Goal: Task Accomplishment & Management: Manage account settings

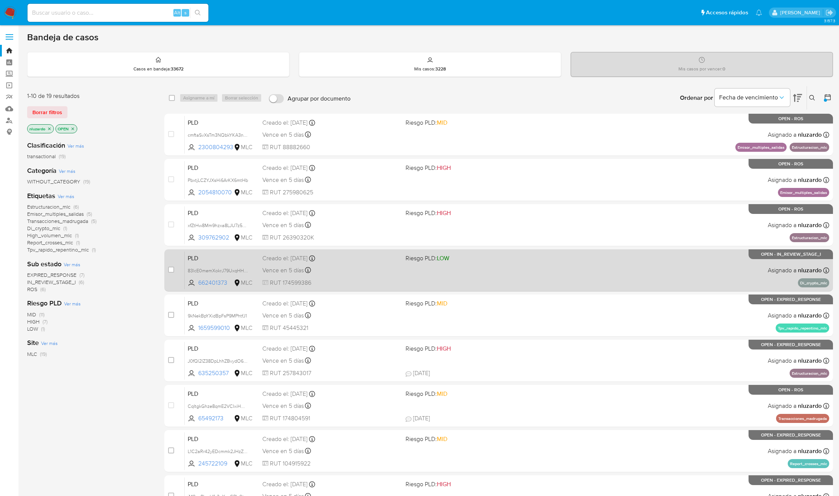
click at [501, 269] on div "PLD 83lcE0memXokrJ79UxqHHI2o 662401373 MLC Riesgo PLD: LOW Creado el: 12/06/202…" at bounding box center [507, 270] width 644 height 38
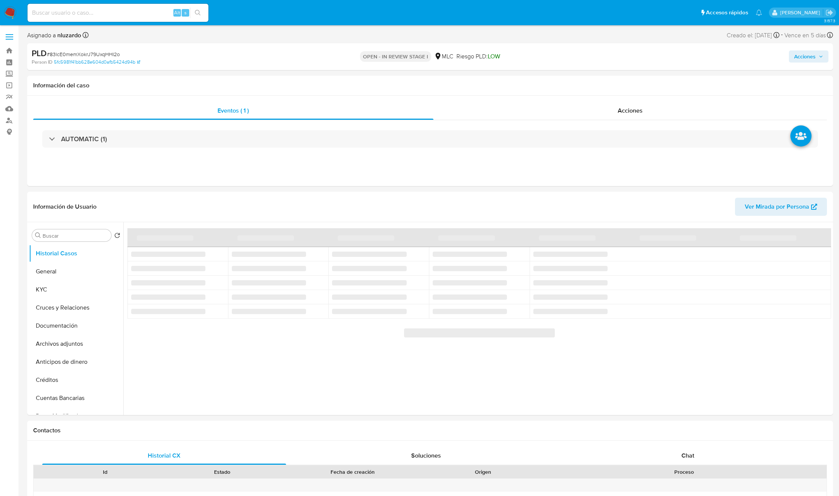
select select "10"
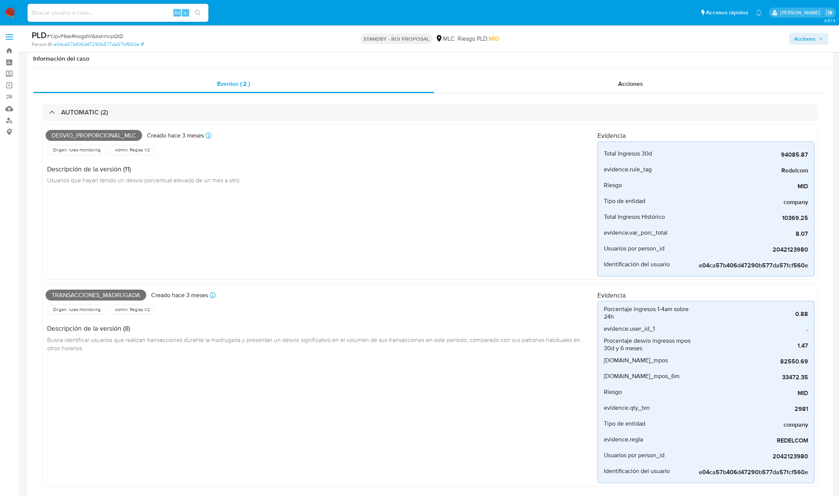
select select "10"
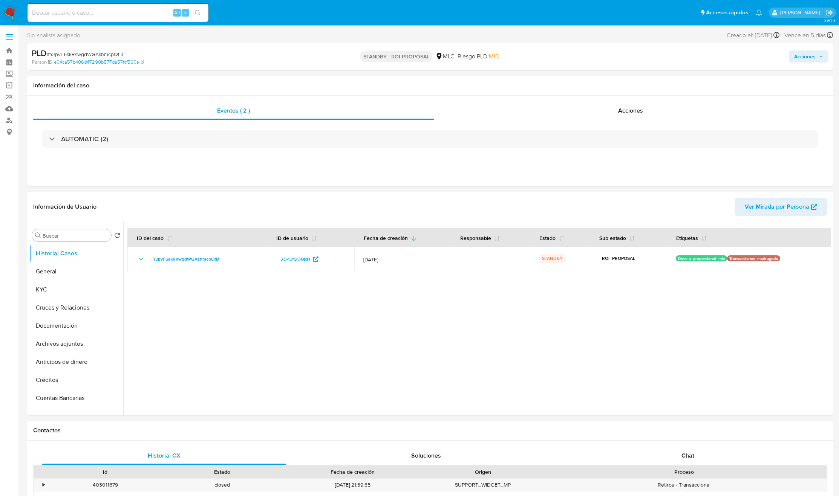
select select "10"
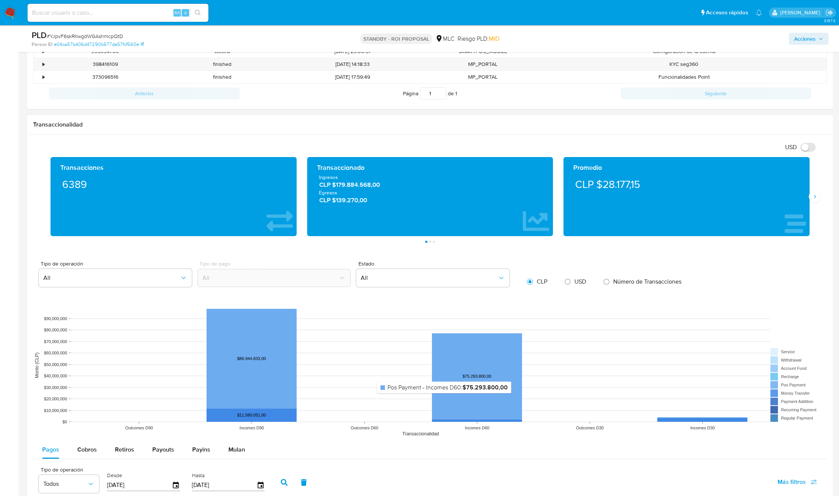
scroll to position [419, 0]
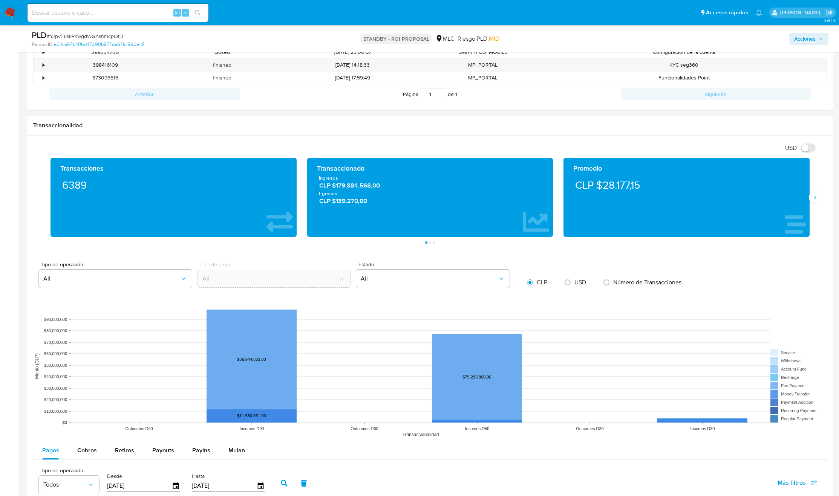
drag, startPoint x: 475, startPoint y: 231, endPoint x: 315, endPoint y: 234, distance: 159.5
click at [315, 234] on div "Transaccionado Ingresos CLP $179.884.568,00 Egresos CLP $139.270,00" at bounding box center [430, 197] width 246 height 79
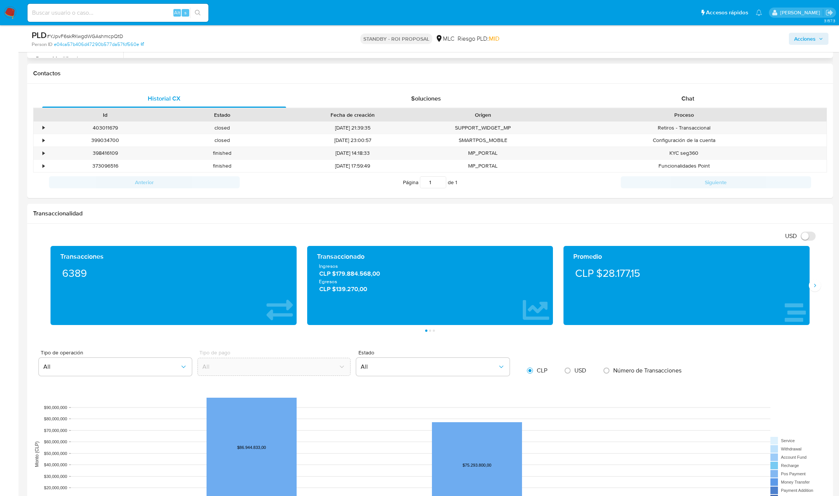
scroll to position [0, 0]
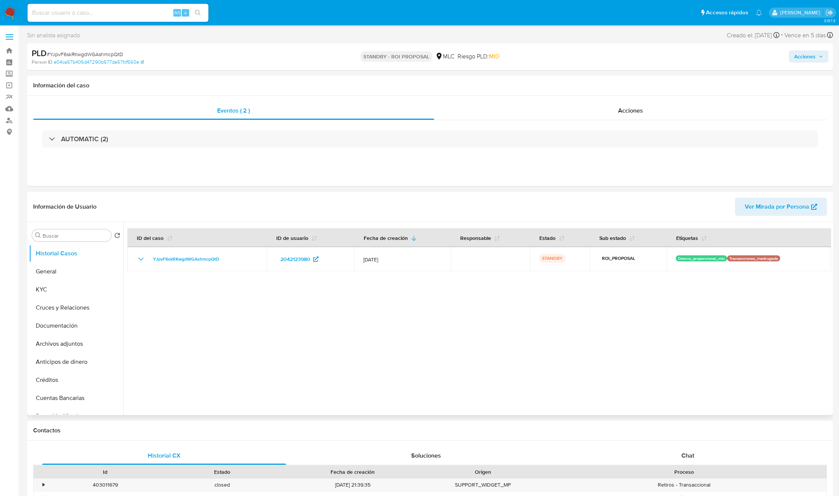
drag, startPoint x: 455, startPoint y: 312, endPoint x: 462, endPoint y: 336, distance: 24.8
click at [464, 337] on div at bounding box center [477, 318] width 708 height 193
click at [461, 335] on div at bounding box center [477, 318] width 708 height 193
click at [459, 334] on div at bounding box center [477, 318] width 708 height 193
click at [458, 329] on div at bounding box center [477, 318] width 708 height 193
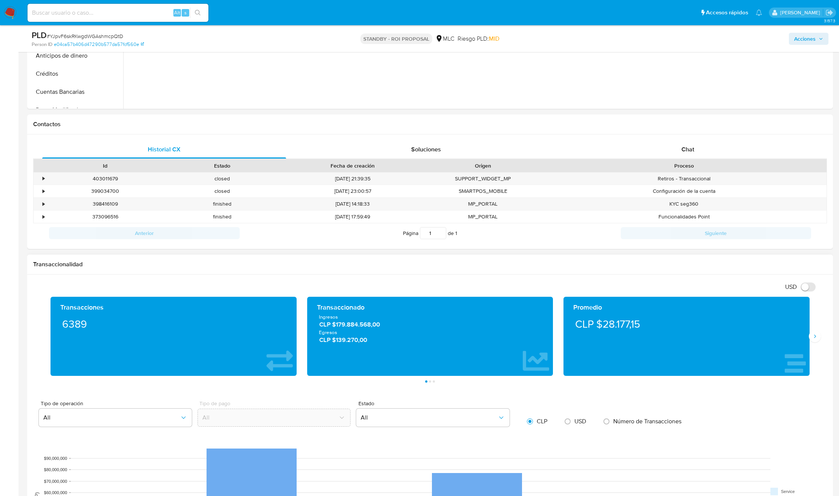
scroll to position [747, 0]
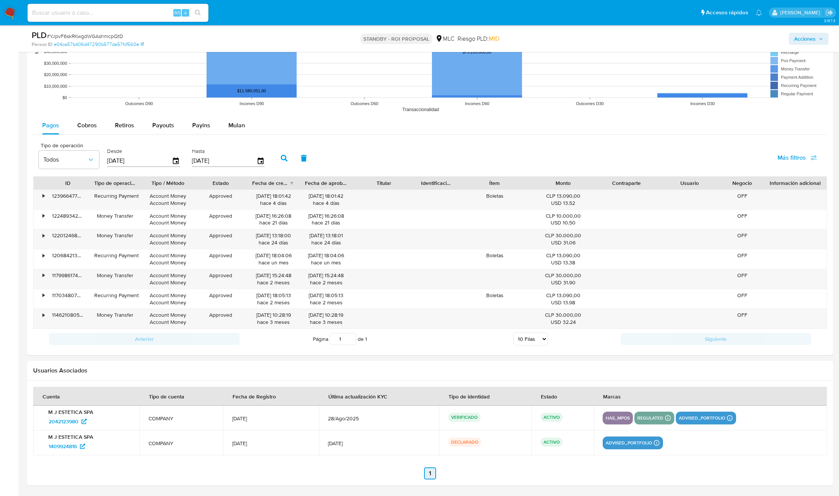
click at [430, 476] on link "1" at bounding box center [430, 474] width 12 height 12
drag, startPoint x: 464, startPoint y: 478, endPoint x: 419, endPoint y: 474, distance: 45.0
click at [419, 477] on ul "Anterior 1 Siguiente" at bounding box center [430, 474] width 794 height 12
click at [419, 474] on ul "Anterior 1 Siguiente" at bounding box center [430, 474] width 794 height 12
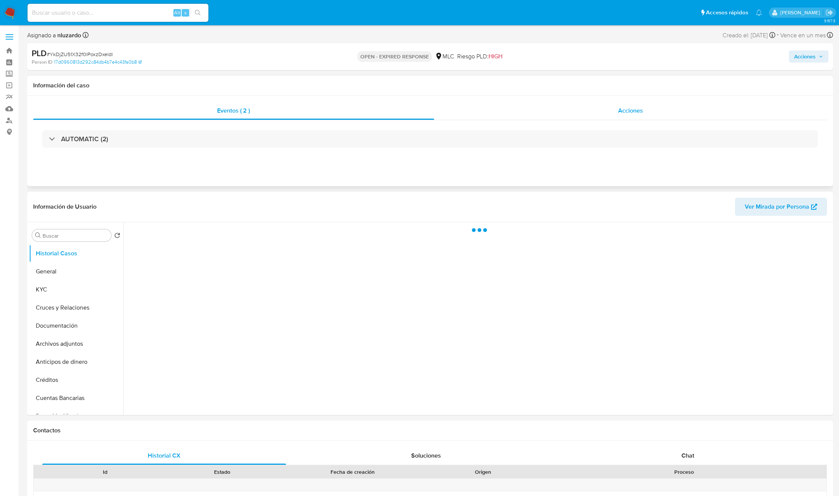
click at [614, 116] on div "Acciones" at bounding box center [630, 111] width 393 height 18
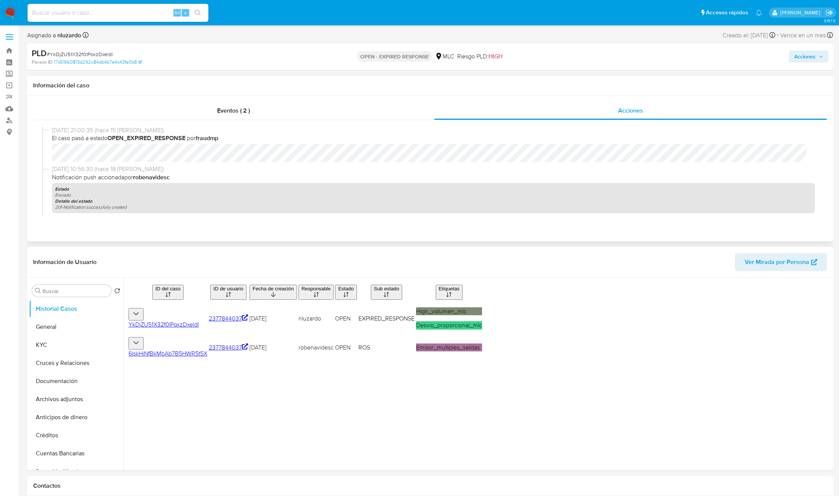
select select "10"
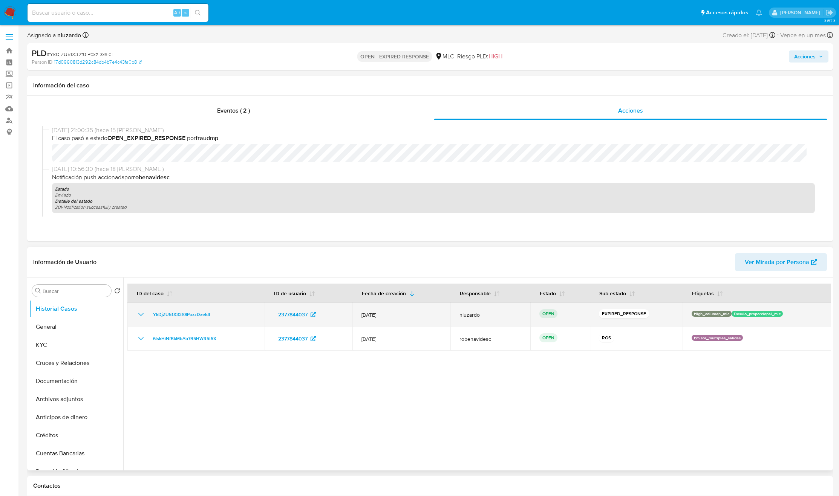
click at [228, 316] on div "YkDjZU51X32f0lPoxzDxeldI" at bounding box center [195, 314] width 119 height 9
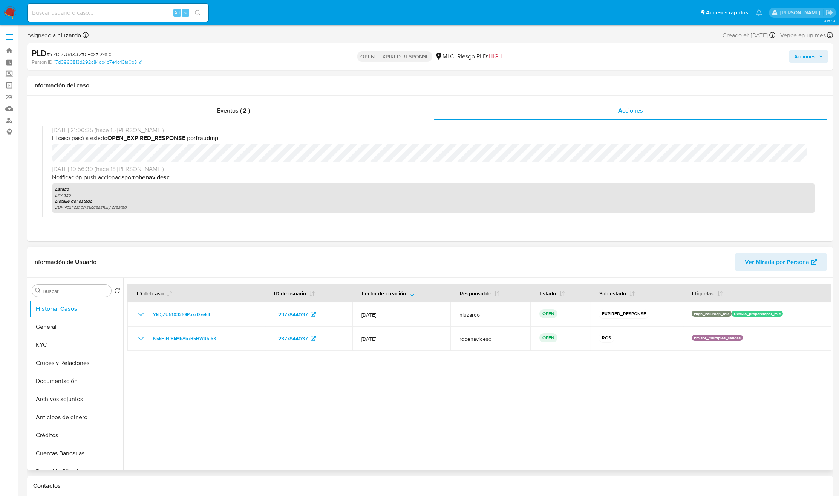
drag, startPoint x: 260, startPoint y: 335, endPoint x: 277, endPoint y: 385, distance: 52.6
click at [278, 384] on div at bounding box center [477, 374] width 708 height 193
click at [276, 387] on div at bounding box center [477, 374] width 708 height 193
drag, startPoint x: 443, startPoint y: 414, endPoint x: 432, endPoint y: 431, distance: 20.4
click at [439, 427] on div at bounding box center [477, 374] width 708 height 193
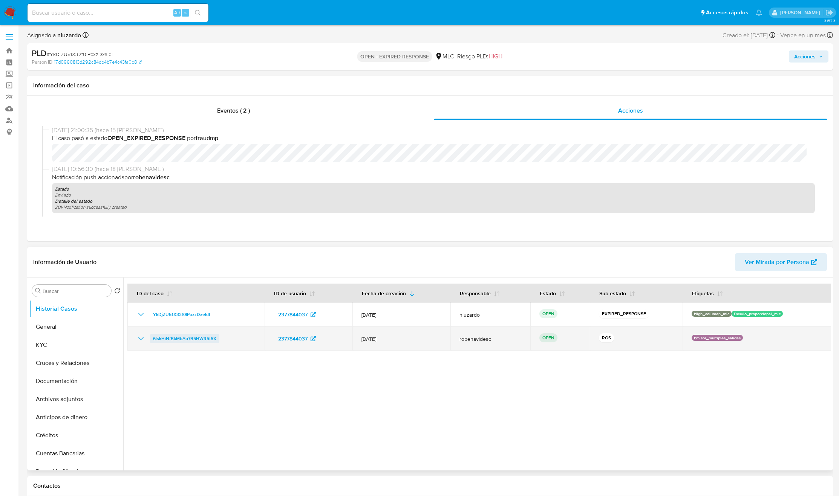
click at [181, 339] on span "6lskHiNfBkMbAb7B5HWR5t5X" at bounding box center [184, 338] width 63 height 9
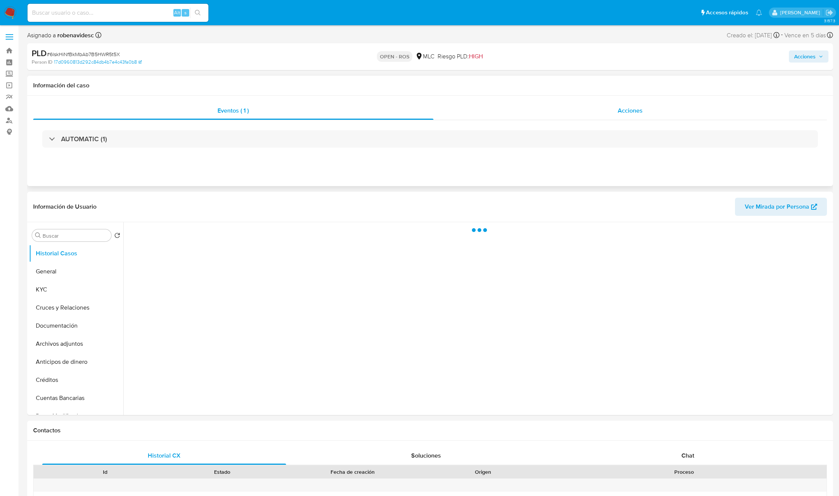
click at [591, 111] on div "Acciones" at bounding box center [630, 111] width 394 height 18
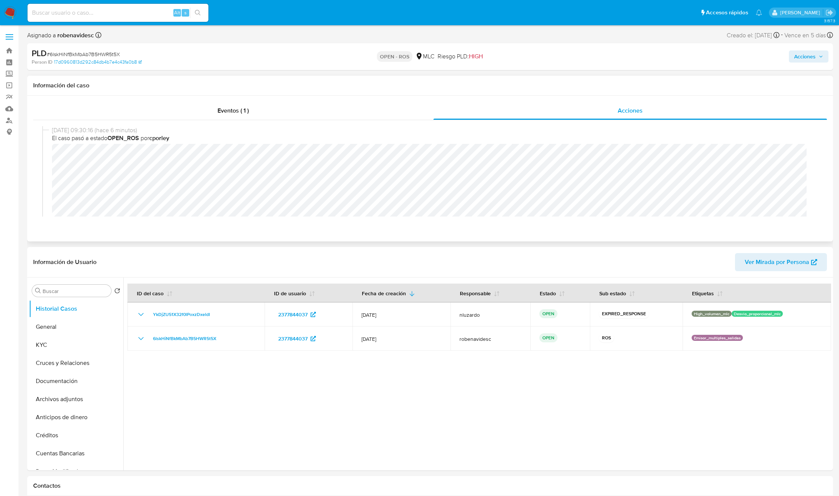
select select "10"
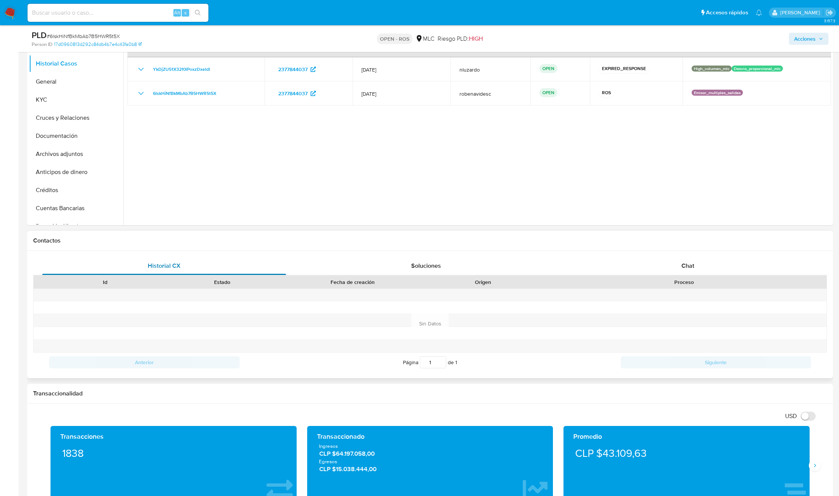
scroll to position [170, 0]
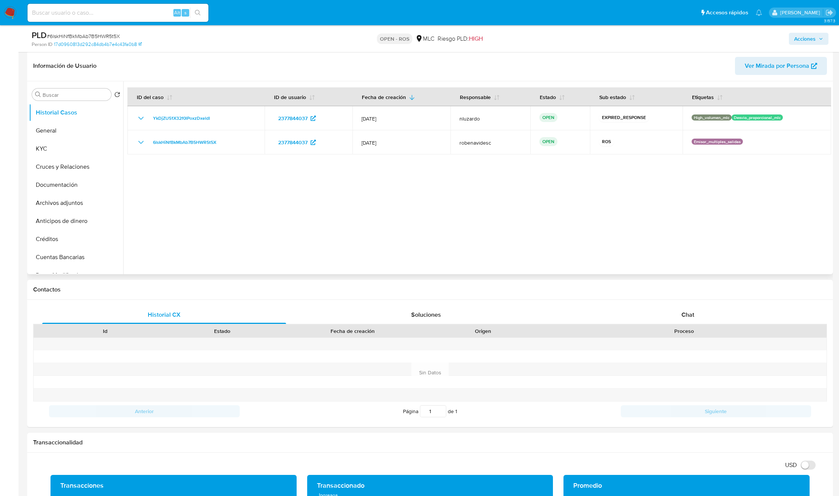
click at [508, 217] on div at bounding box center [477, 177] width 708 height 193
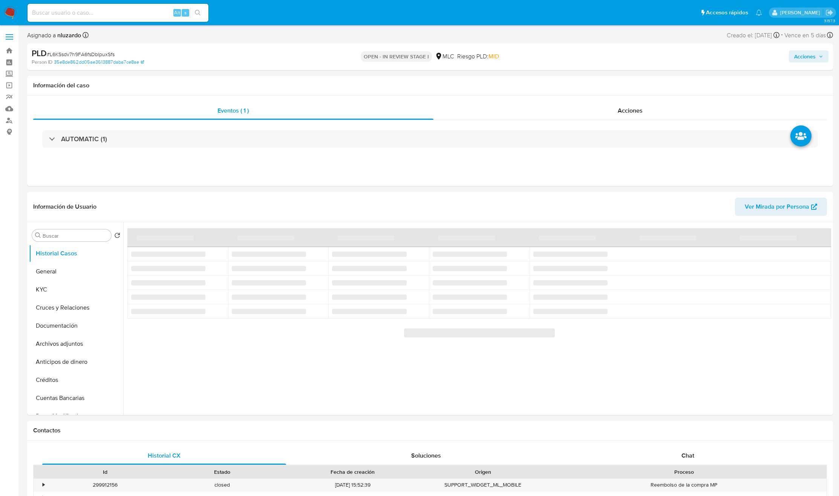
select select "10"
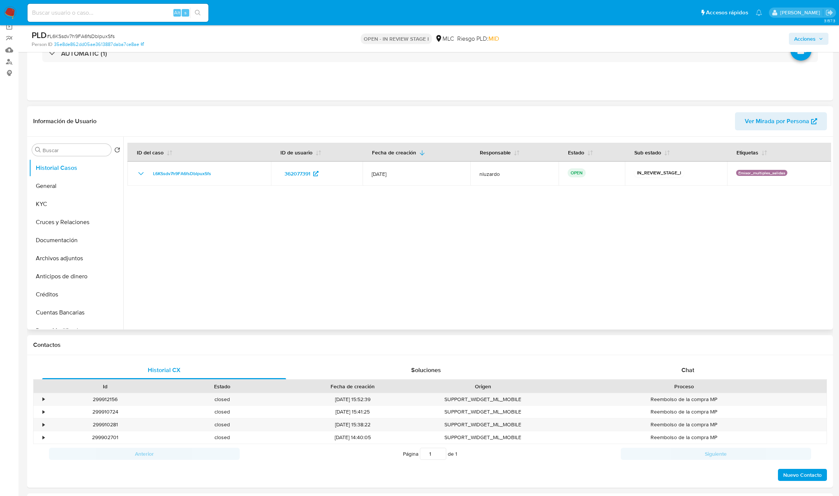
scroll to position [57, 0]
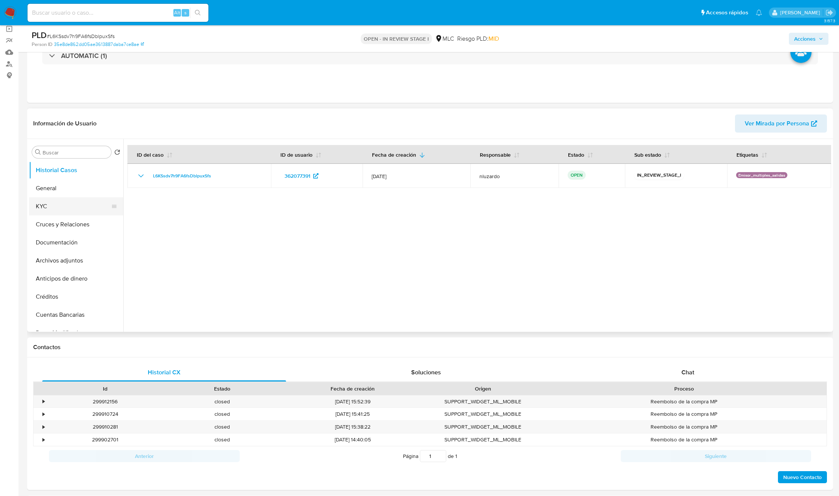
click at [59, 207] on button "KYC" at bounding box center [73, 206] width 88 height 18
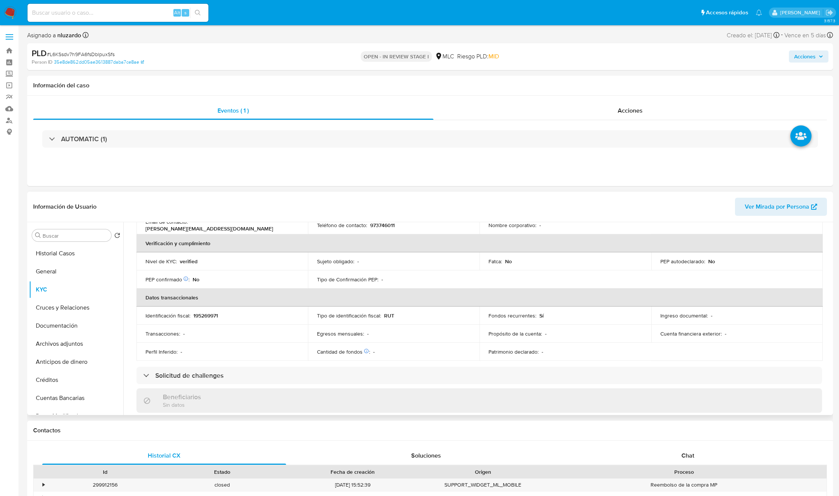
scroll to position [409, 0]
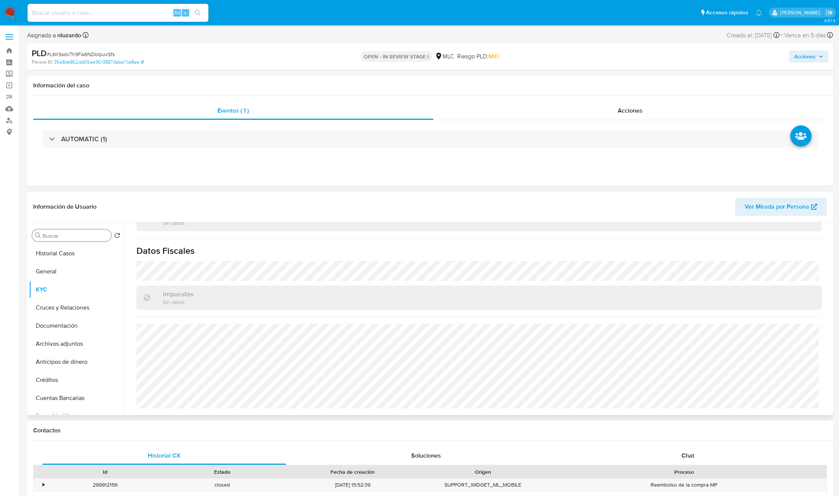
click at [82, 230] on div "Buscar" at bounding box center [71, 236] width 79 height 12
click at [77, 234] on input "Buscar" at bounding box center [76, 236] width 66 height 7
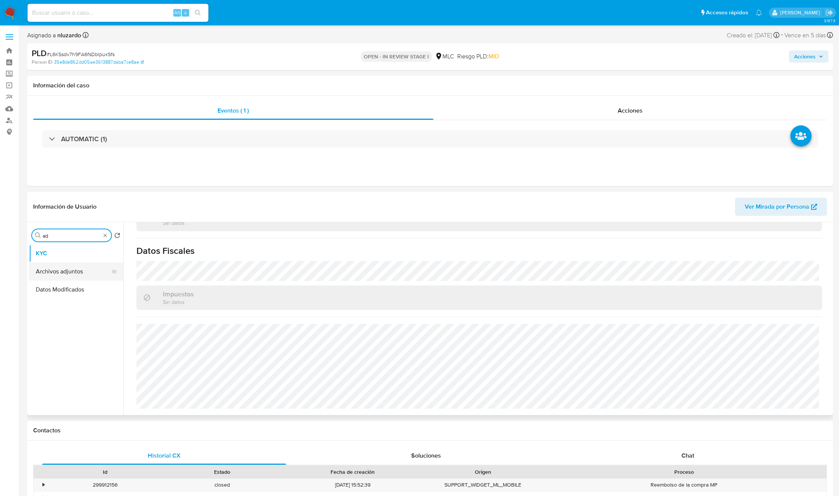
type input "ad"
click at [63, 265] on button "Archivos adjuntos" at bounding box center [73, 272] width 88 height 18
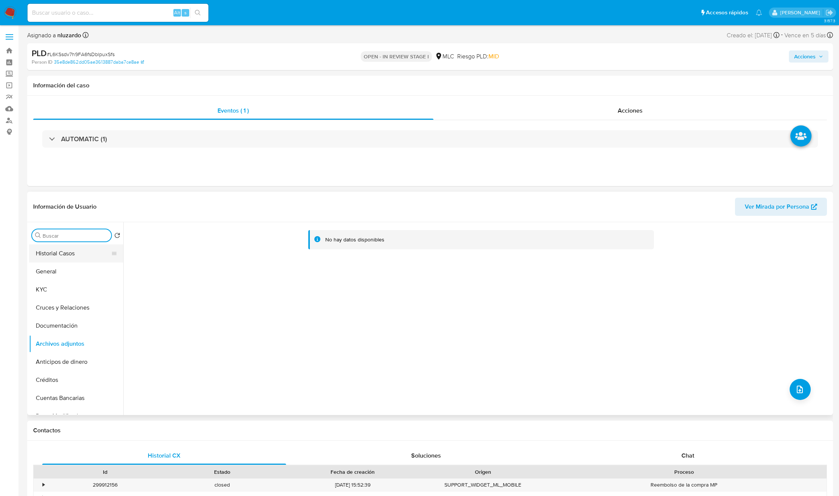
click at [70, 257] on button "Historial Casos" at bounding box center [73, 254] width 88 height 18
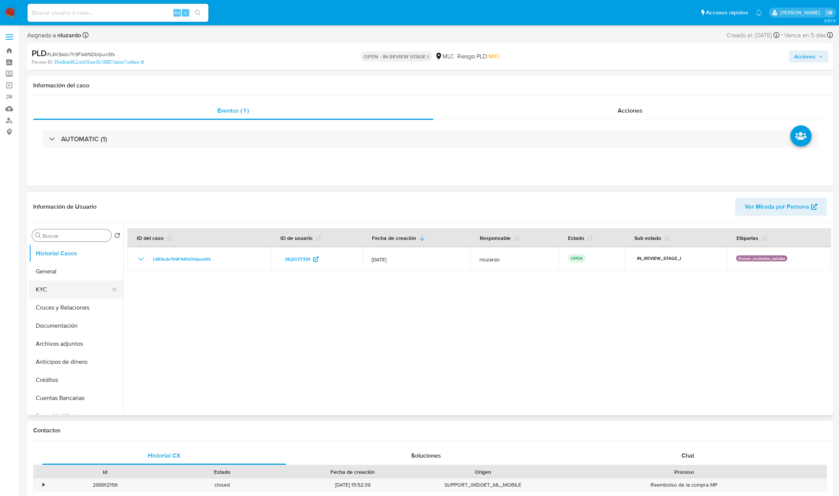
click at [74, 289] on button "KYC" at bounding box center [73, 290] width 88 height 18
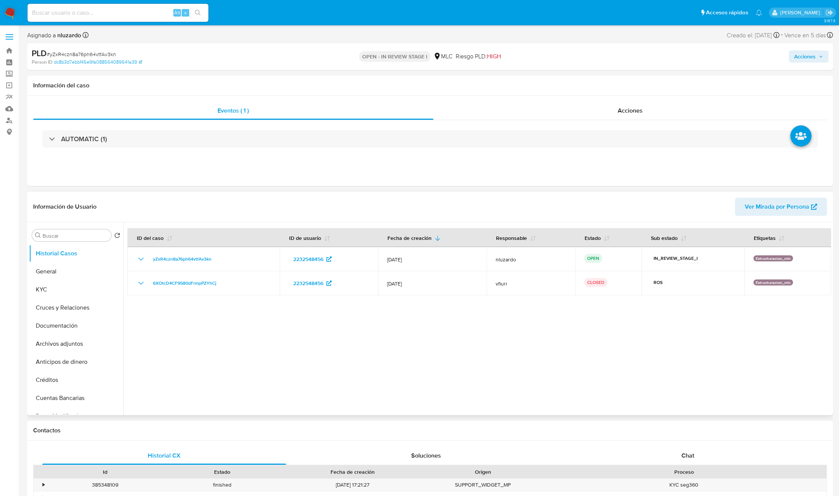
select select "10"
click at [54, 238] on input "Buscar" at bounding box center [76, 236] width 66 height 7
click at [57, 271] on button "Archivos adjuntos" at bounding box center [76, 272] width 94 height 18
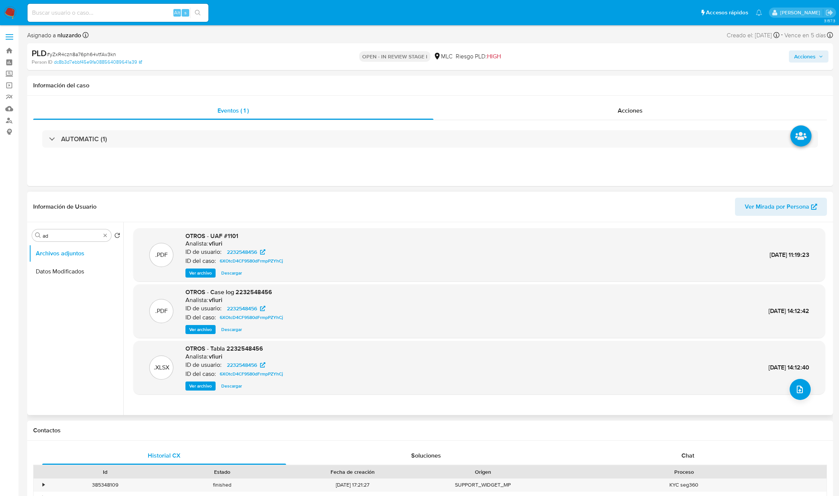
click at [226, 331] on span "Descargar" at bounding box center [231, 330] width 21 height 8
click at [60, 236] on input "ad" at bounding box center [72, 236] width 58 height 7
type input "doc"
click at [46, 255] on button "Documentación" at bounding box center [73, 254] width 88 height 18
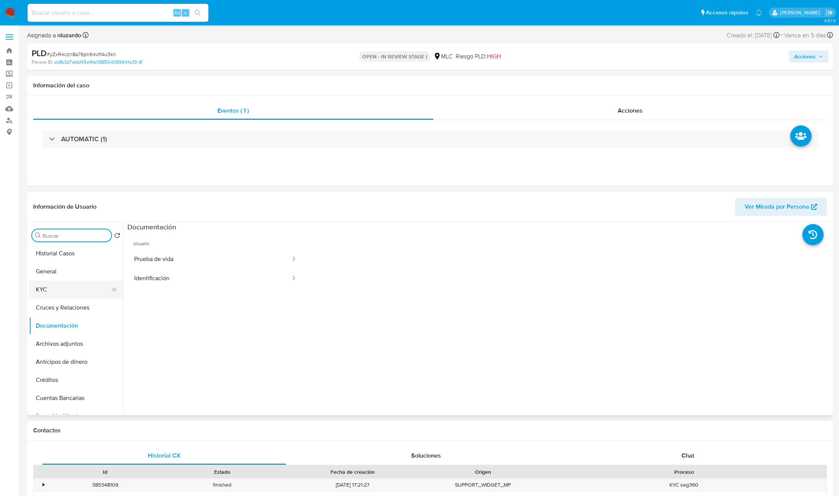
click at [55, 287] on button "KYC" at bounding box center [73, 290] width 88 height 18
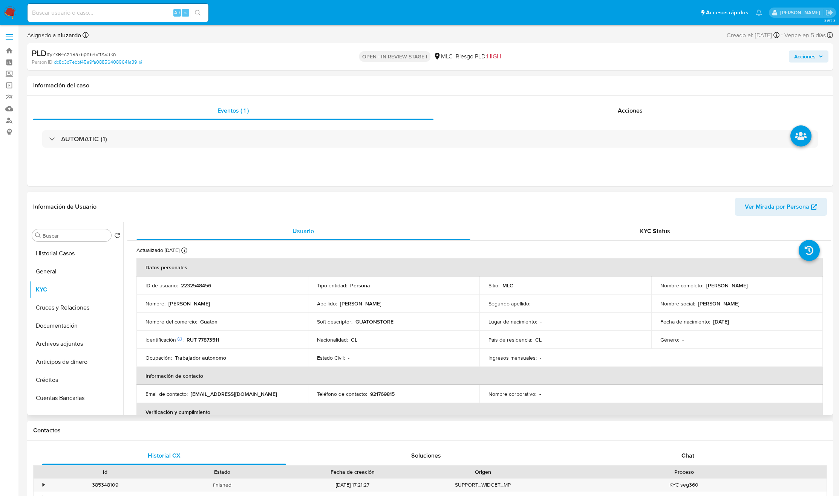
click at [359, 324] on p "GUATONSTORE" at bounding box center [374, 321] width 38 height 7
click at [367, 324] on p "GUATONSTORE" at bounding box center [374, 321] width 38 height 7
copy p "GUATONSTORE"
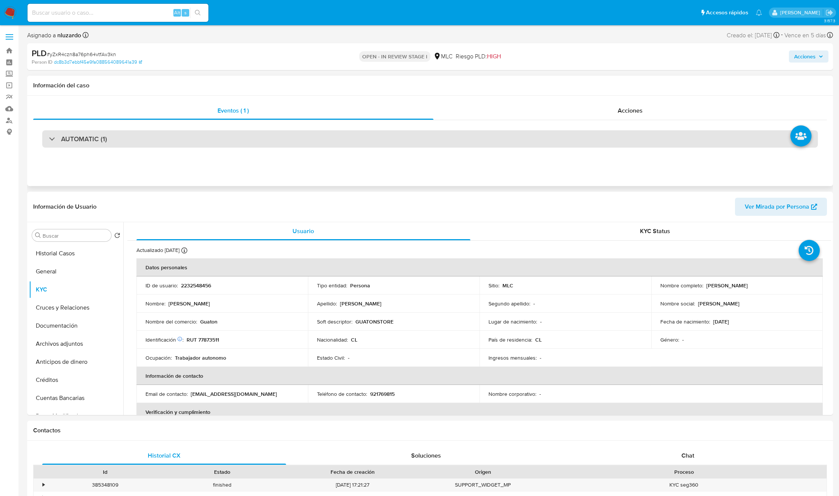
click at [327, 139] on div "AUTOMATIC (1)" at bounding box center [430, 138] width 776 height 17
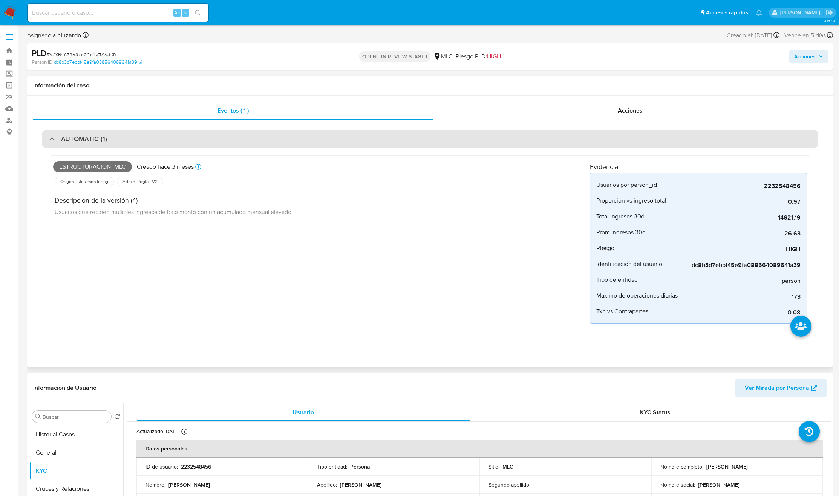
click at [327, 138] on div "AUTOMATIC (1)" at bounding box center [430, 138] width 776 height 17
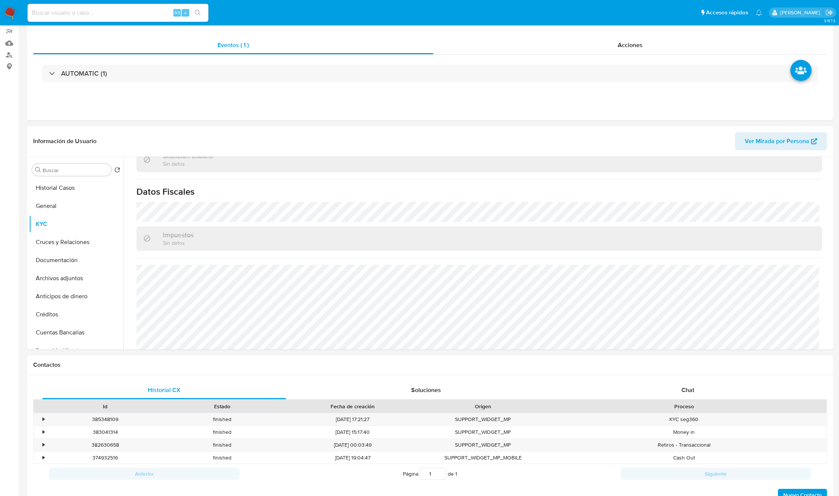
scroll to position [283, 0]
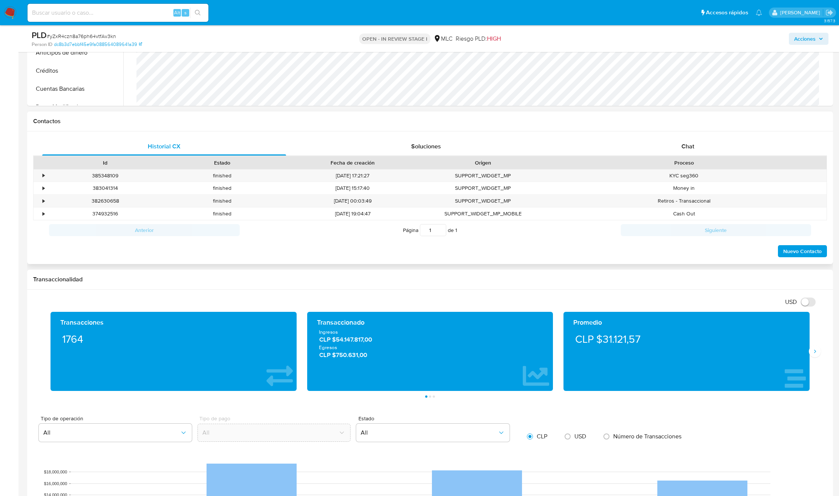
click at [667, 135] on div "Historial CX Soluciones Chat Id Estado Fecha de creación Origen Proceso • 38534…" at bounding box center [430, 198] width 806 height 133
click at [680, 146] on div "Chat" at bounding box center [688, 147] width 244 height 18
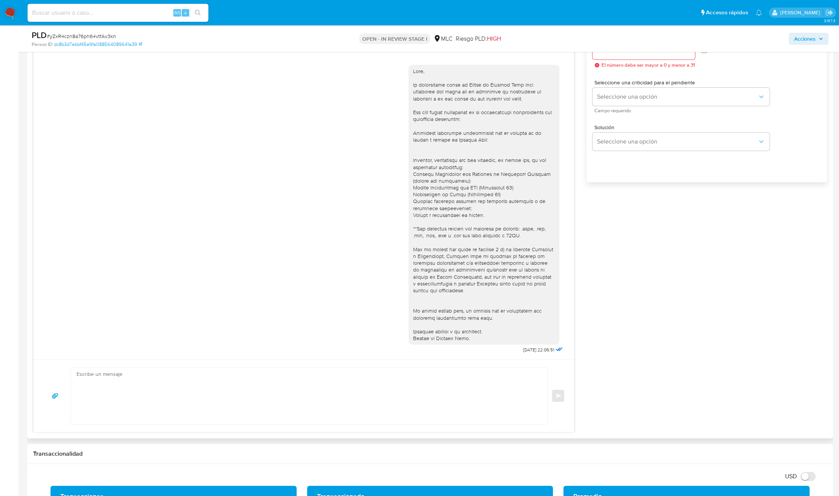
scroll to position [0, 0]
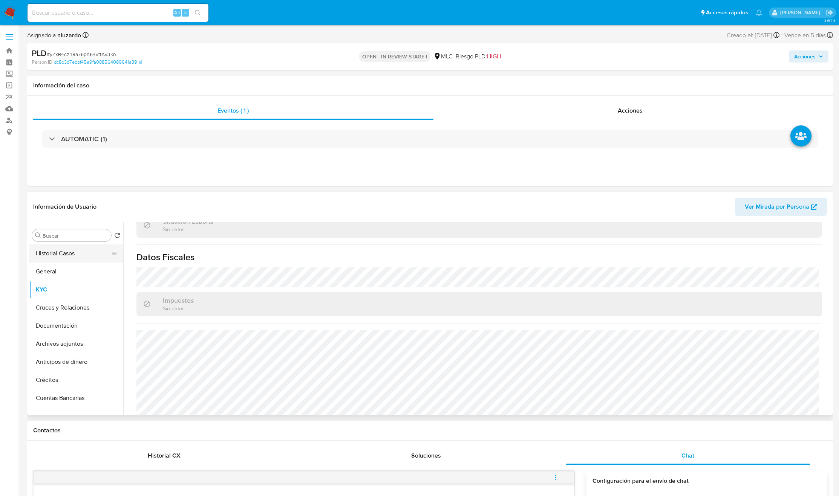
click at [66, 253] on button "Historial Casos" at bounding box center [73, 254] width 88 height 18
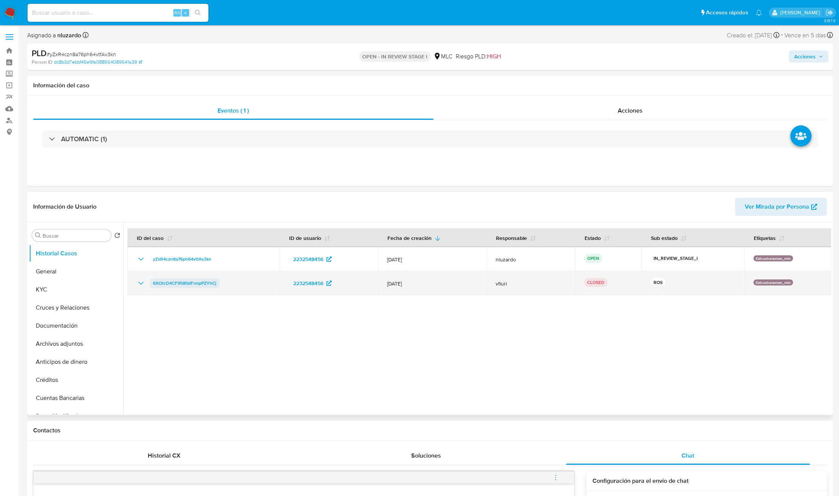
click at [158, 286] on span "6XOtcD4CF9580dFrmpPZYhCj" at bounding box center [184, 283] width 63 height 9
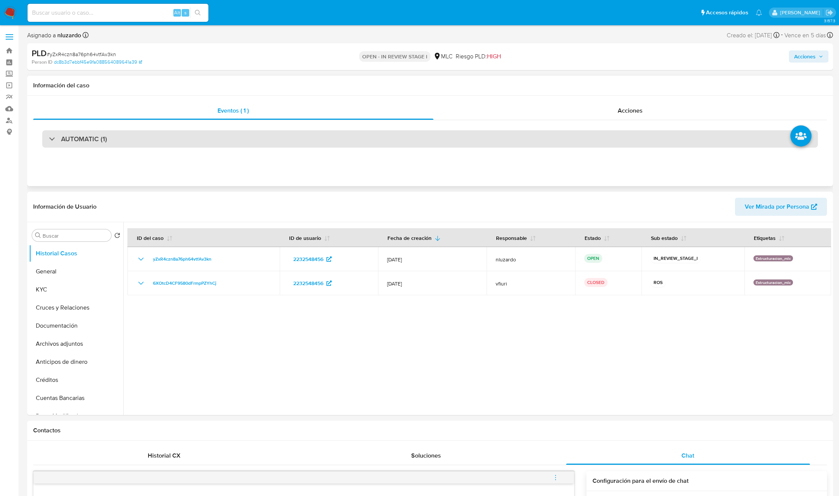
click at [405, 147] on div "AUTOMATIC (1)" at bounding box center [430, 138] width 776 height 17
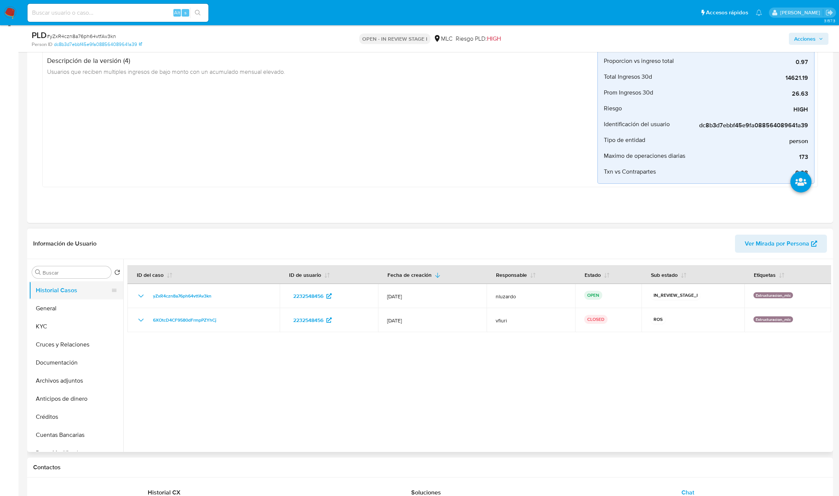
scroll to position [113, 0]
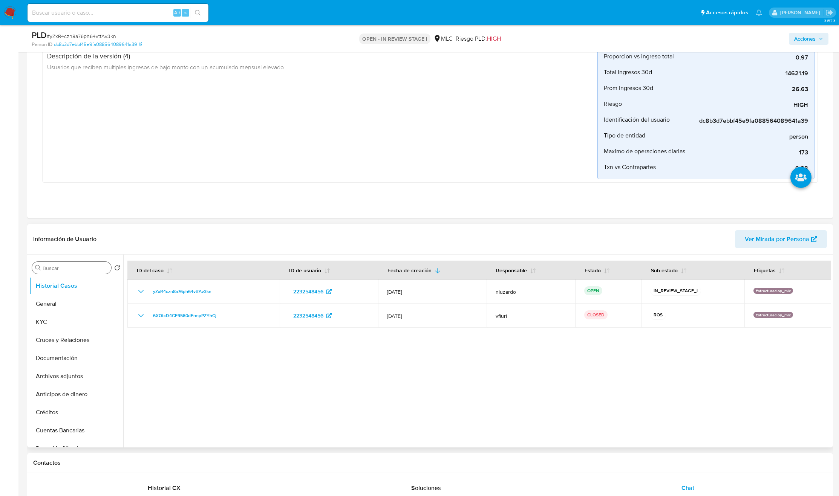
click at [68, 268] on input "Buscar" at bounding box center [76, 268] width 66 height 7
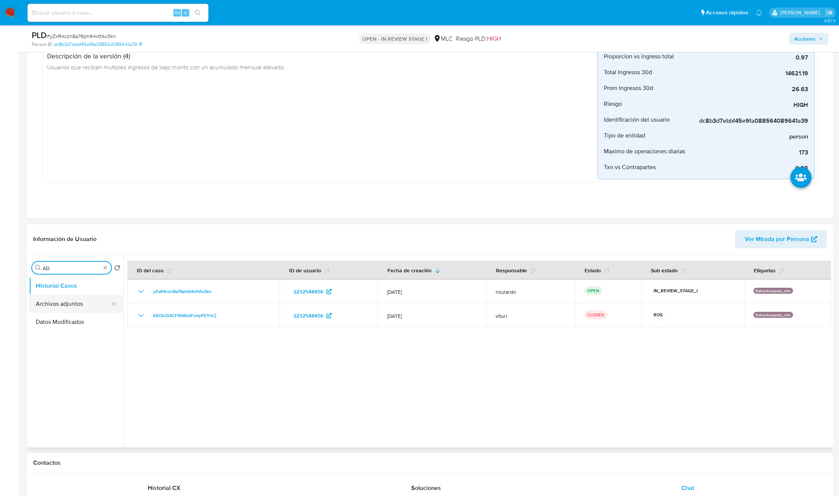
type input "AD"
click at [76, 303] on button "Archivos adjuntos" at bounding box center [73, 304] width 88 height 18
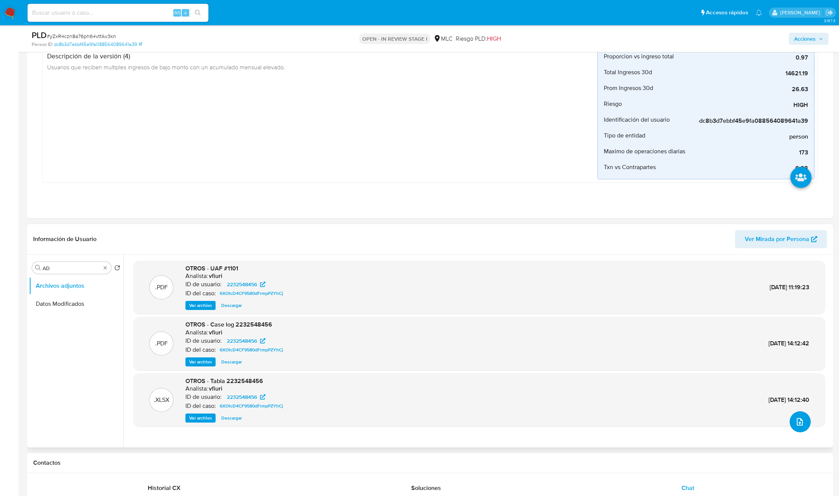
click at [796, 425] on icon "upload-file" at bounding box center [799, 422] width 9 height 9
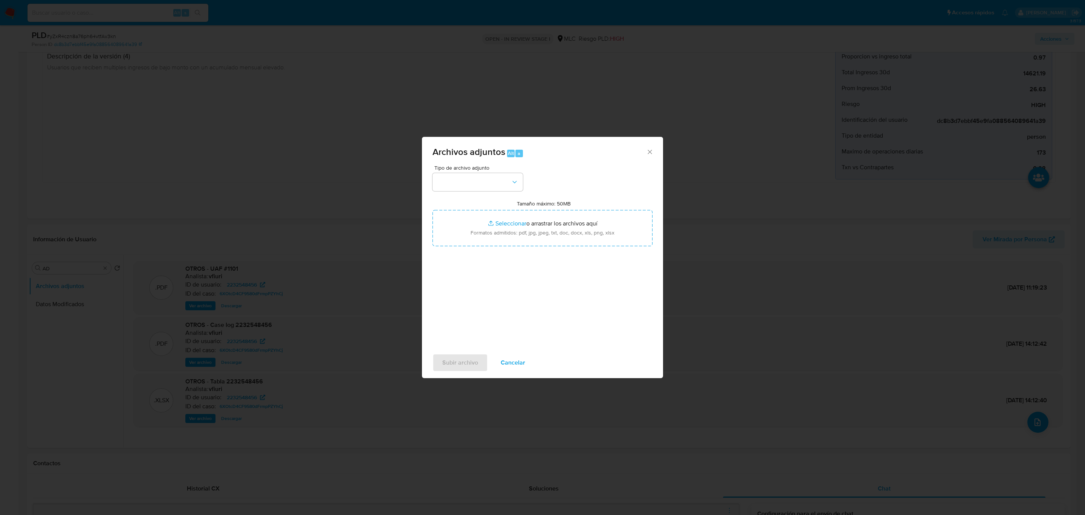
click at [363, 329] on div "Archivos adjuntos Alt a Tipo de archivo adjunto Tamaño máximo: 50MB Seleccionar…" at bounding box center [542, 257] width 1085 height 515
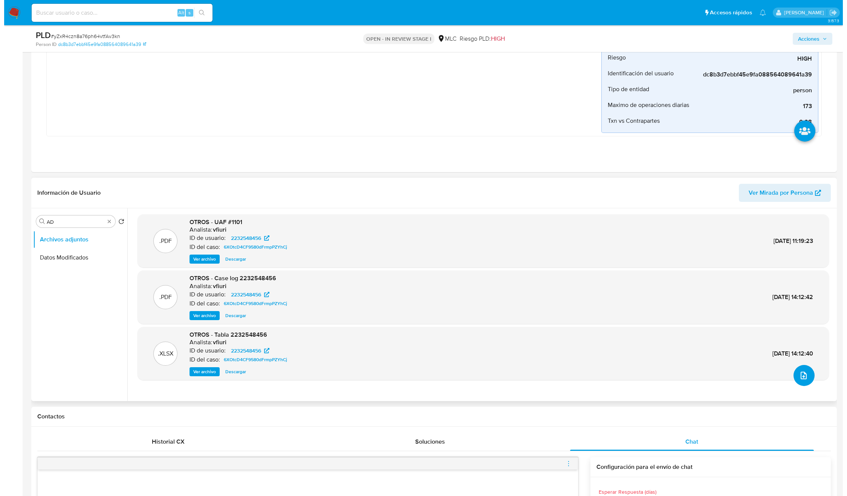
scroll to position [170, 0]
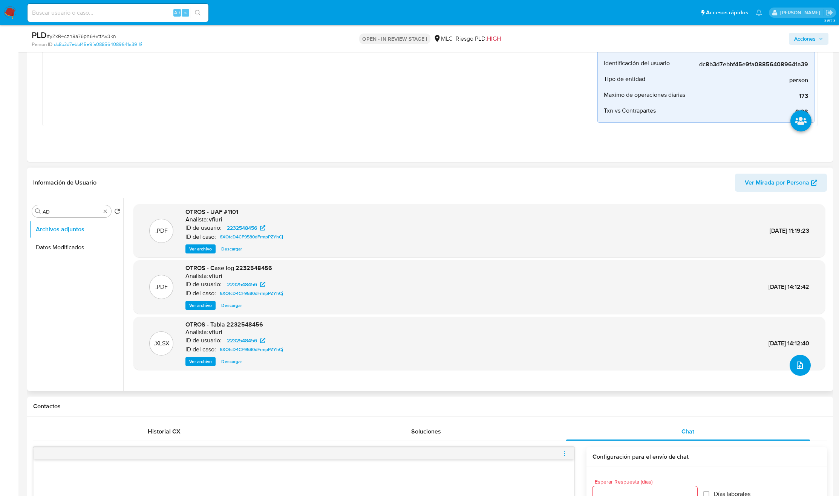
click at [801, 370] on span "upload-file" at bounding box center [799, 365] width 9 height 9
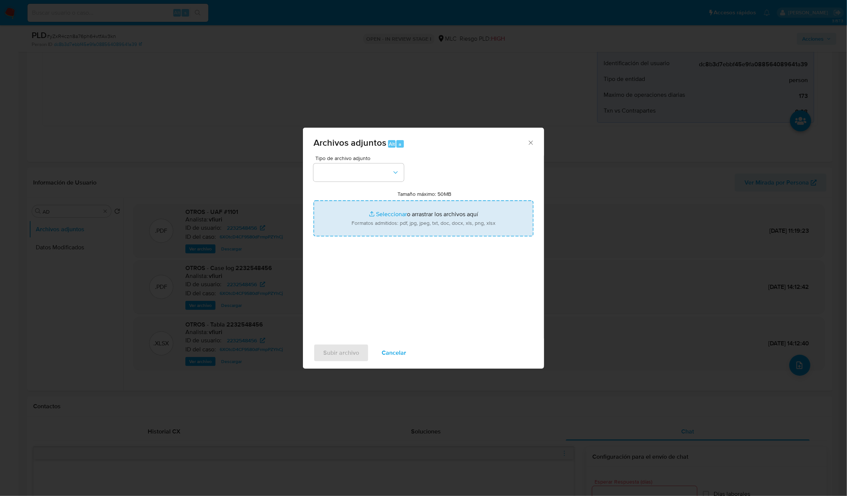
type input "C:\fakepath\2232548456 - Tablas Transaccionales 2025 v1.2.xlsx"
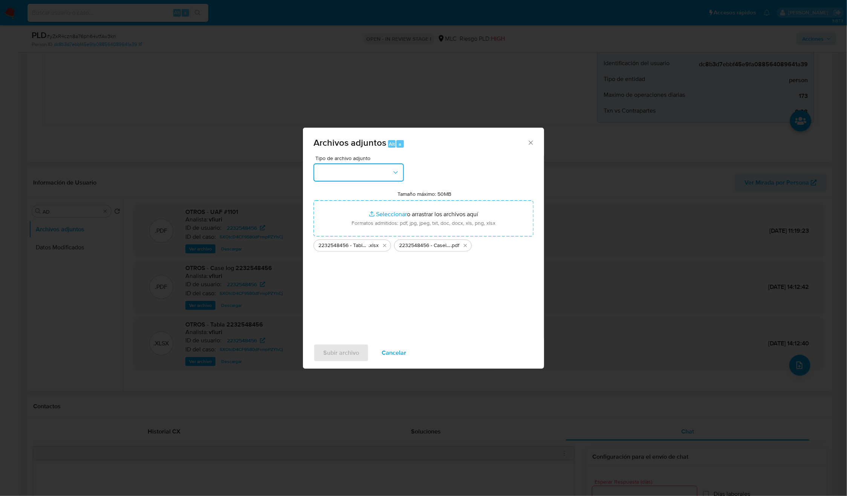
click at [390, 172] on button "button" at bounding box center [359, 173] width 90 height 18
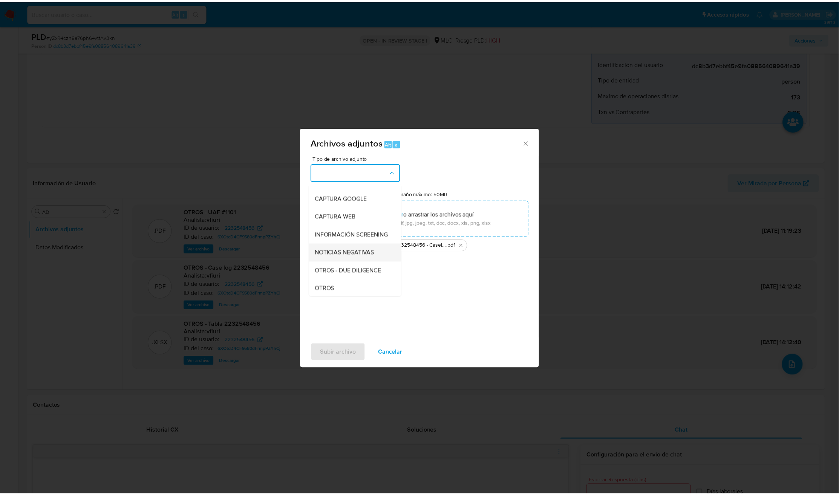
scroll to position [87, 0]
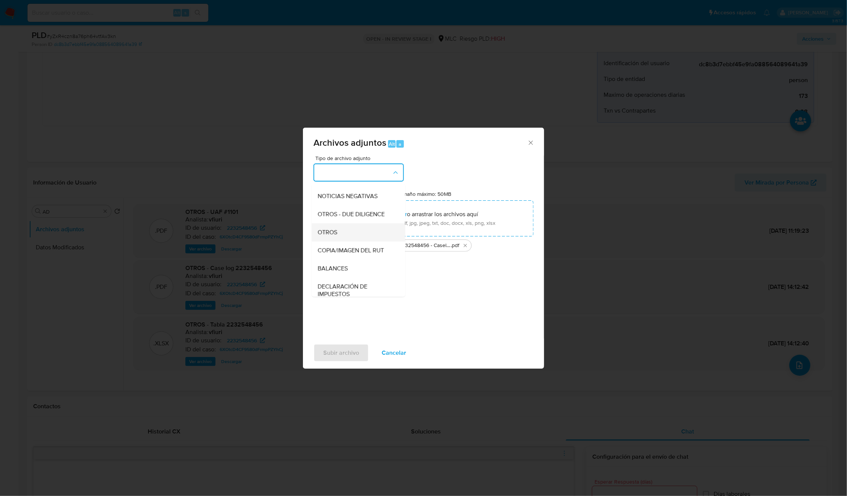
click at [340, 242] on div "OTROS" at bounding box center [356, 232] width 77 height 18
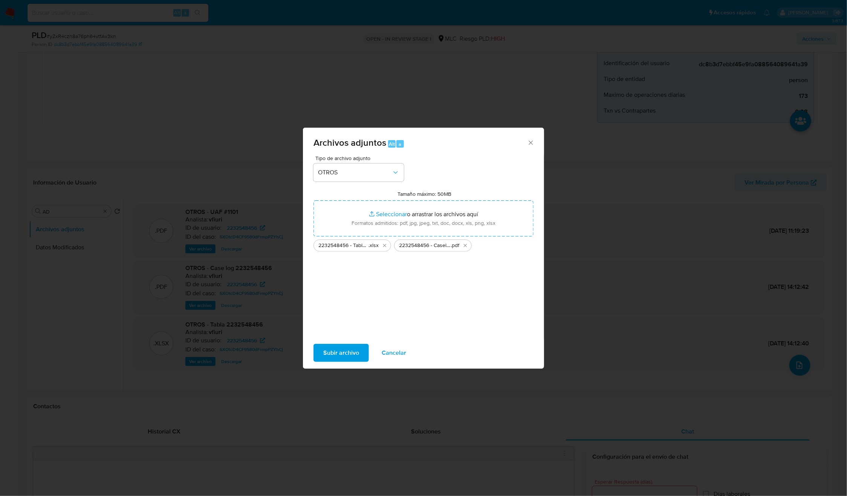
click at [340, 354] on span "Subir archivo" at bounding box center [341, 353] width 36 height 17
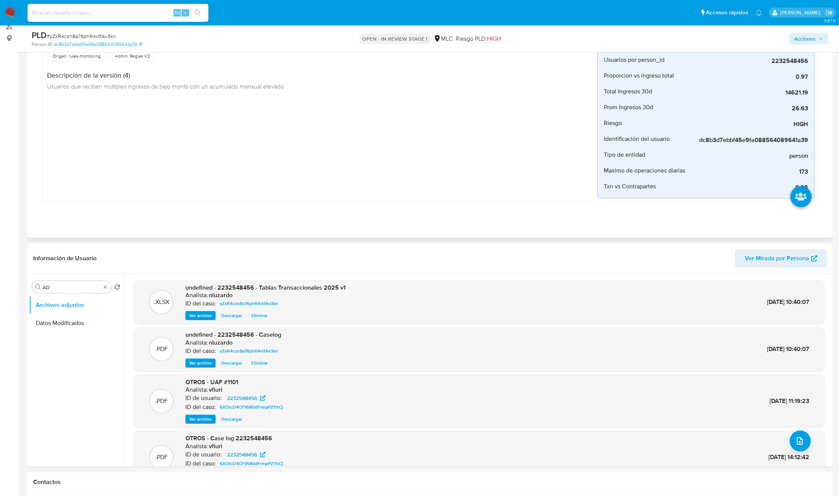
scroll to position [0, 0]
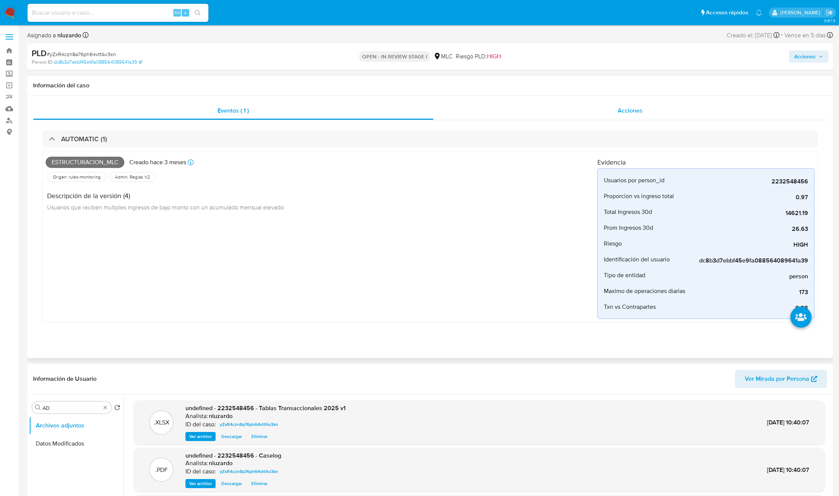
click at [636, 115] on span "Acciones" at bounding box center [630, 110] width 25 height 9
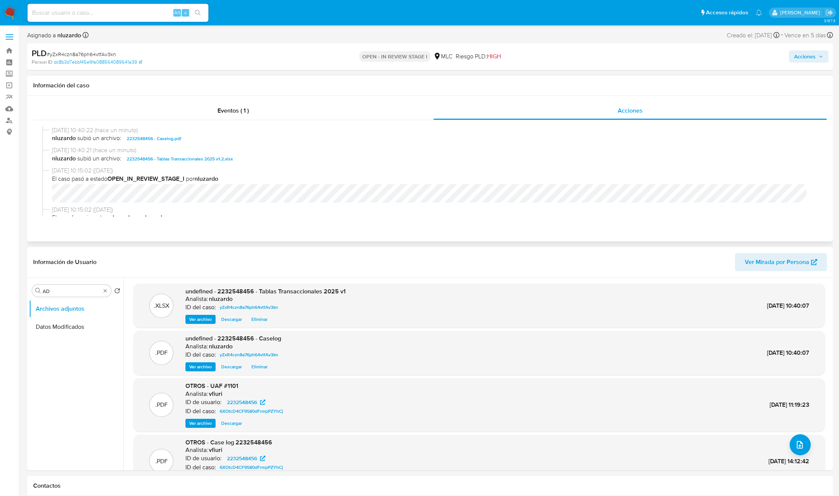
click at [260, 145] on div "05/09/2025 10:40:22 (hace un minuto) nluzardo subió un archivo: 2232548456 - Ca…" at bounding box center [430, 136] width 776 height 20
click at [260, 144] on div "05/09/2025 10:40:22 (hace un minuto) nluzardo subió un archivo: 2232548456 - Ca…" at bounding box center [430, 136] width 776 height 20
copy span "2232548456 - Caselog.pdf"
click at [796, 55] on span "Acciones" at bounding box center [804, 57] width 21 height 12
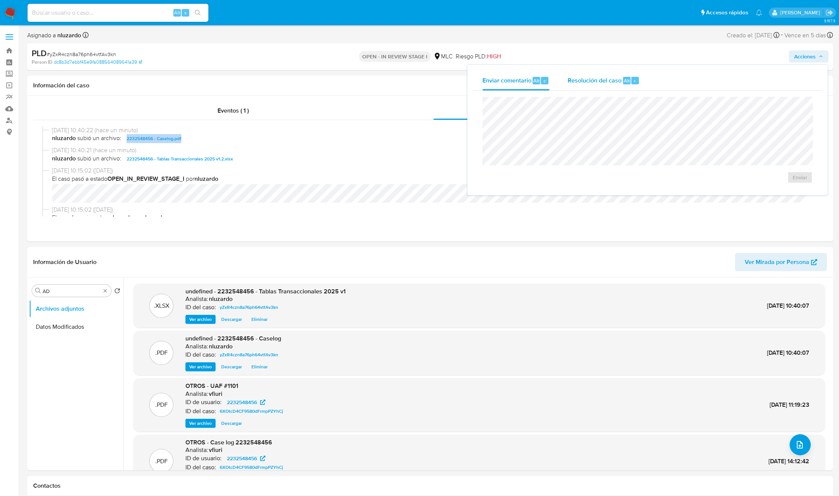
click at [613, 89] on div "Resolución del caso Alt r" at bounding box center [604, 81] width 72 height 20
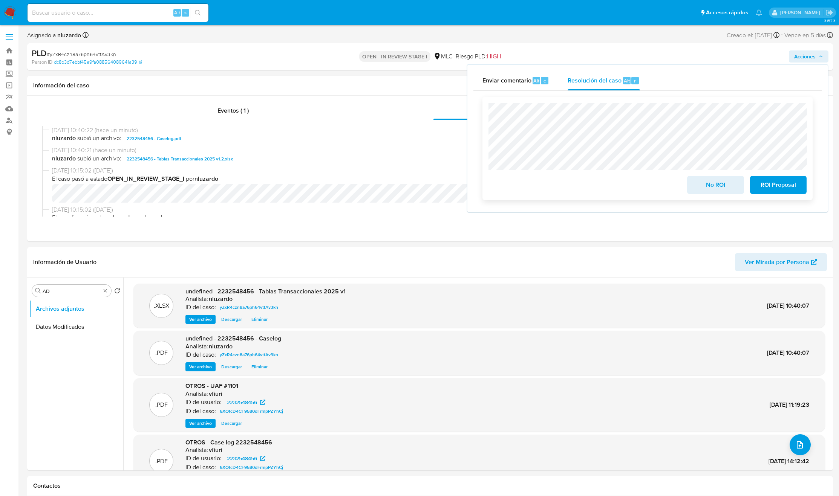
click at [765, 188] on span "ROI Proposal" at bounding box center [778, 185] width 37 height 17
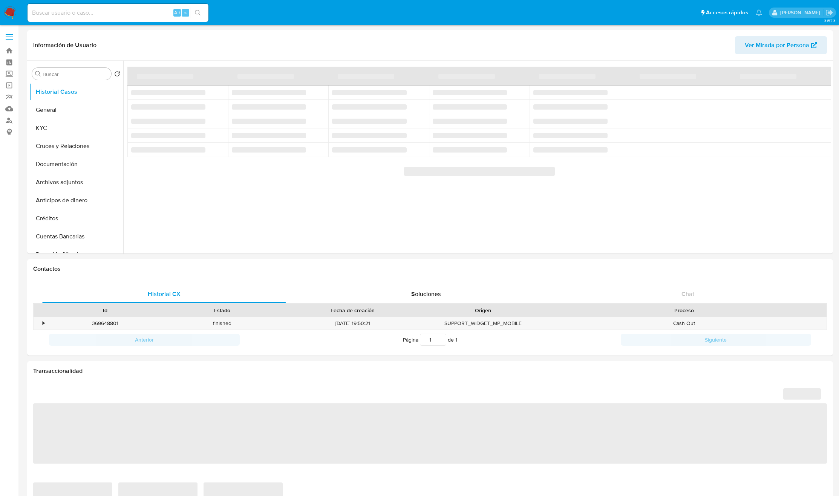
select select "10"
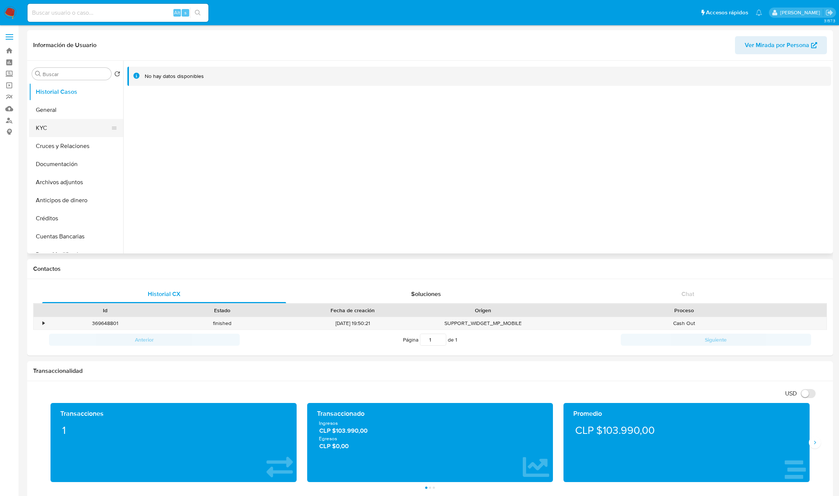
click at [35, 124] on button "KYC" at bounding box center [73, 128] width 88 height 18
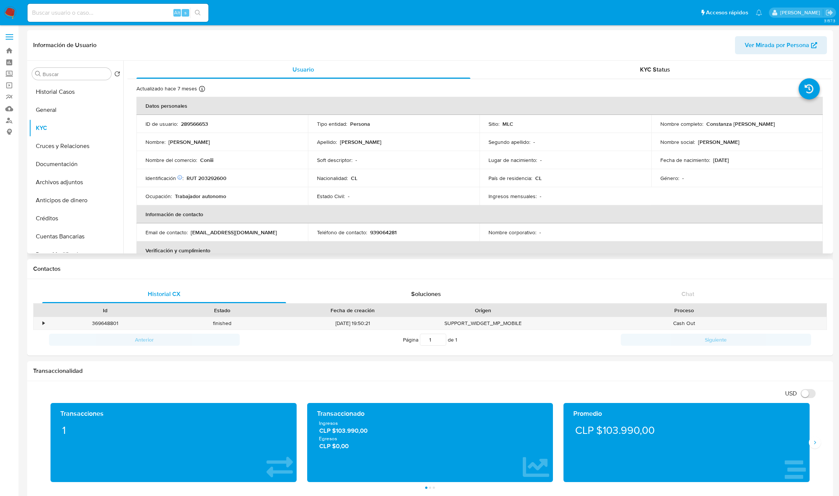
scroll to position [416, 0]
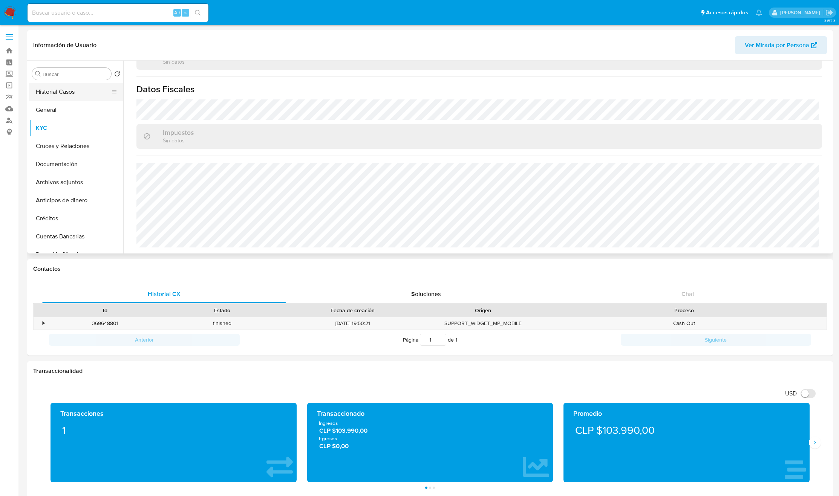
click at [81, 95] on button "Historial Casos" at bounding box center [73, 92] width 88 height 18
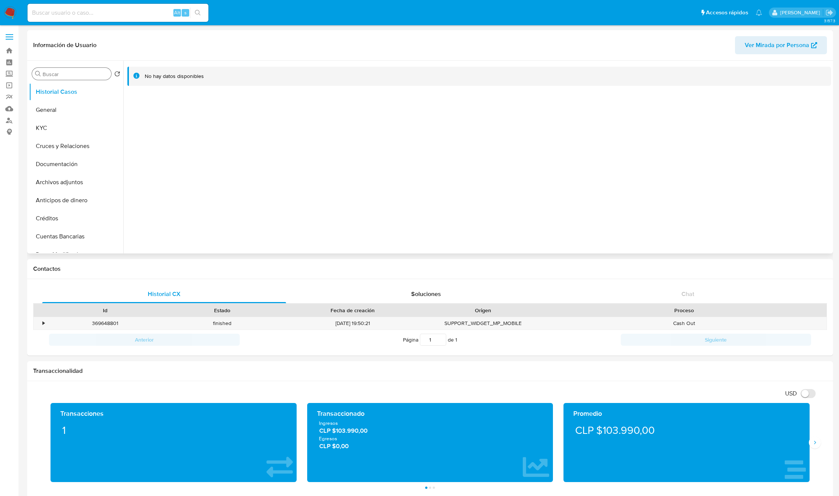
click at [74, 78] on div "Buscar" at bounding box center [71, 74] width 79 height 12
click at [75, 76] on input "Buscar" at bounding box center [76, 74] width 66 height 7
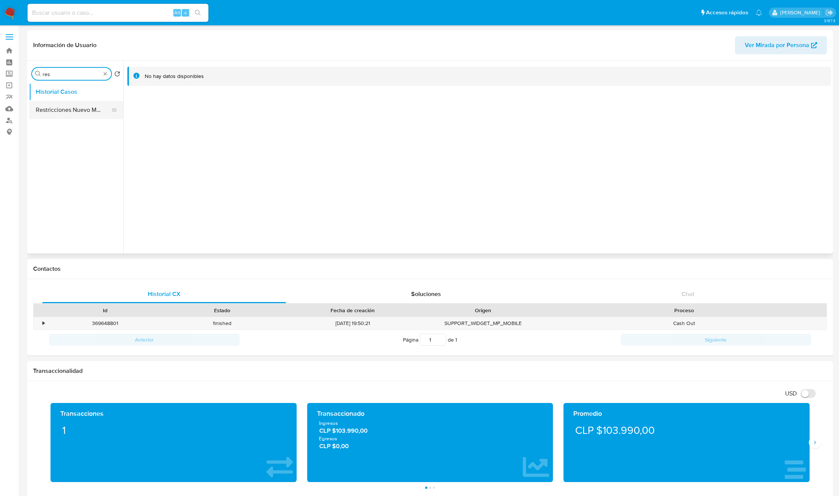
type input "res"
click at [76, 111] on button "Restricciones Nuevo Mundo" at bounding box center [73, 110] width 88 height 18
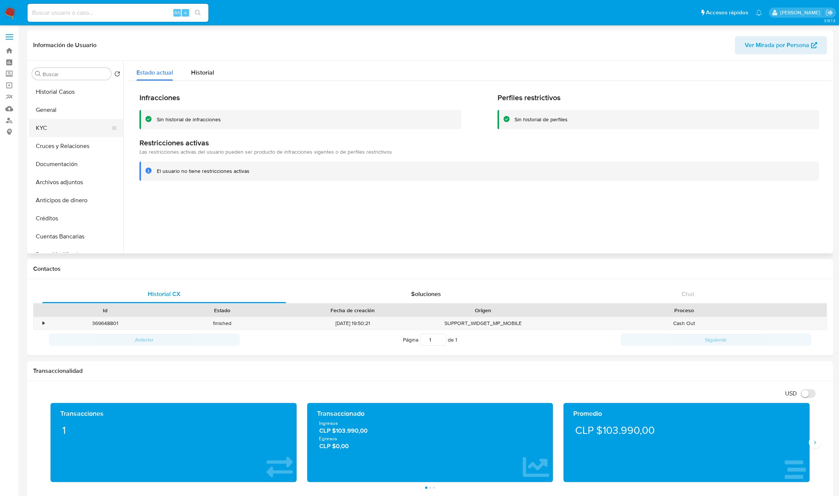
click at [67, 124] on button "KYC" at bounding box center [73, 128] width 88 height 18
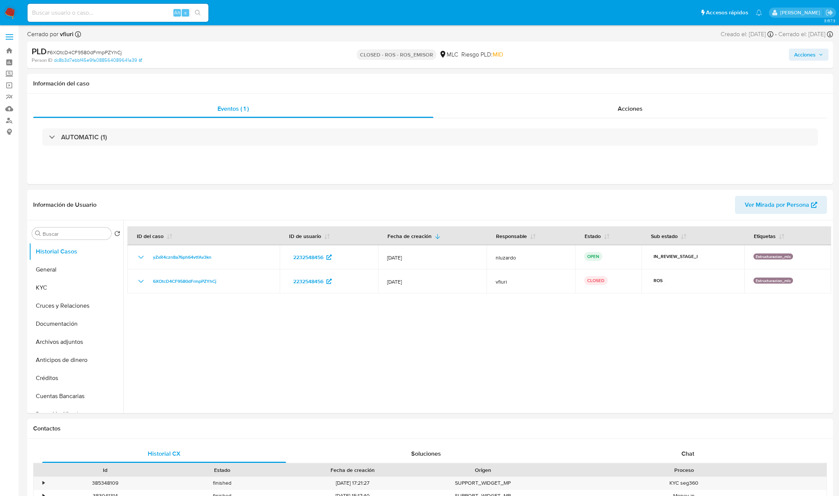
select select "10"
click at [627, 95] on div "Eventos ( 1 ) Acciones AUTOMATIC (1)" at bounding box center [430, 139] width 806 height 90
click at [611, 104] on div "Acciones" at bounding box center [630, 109] width 394 height 18
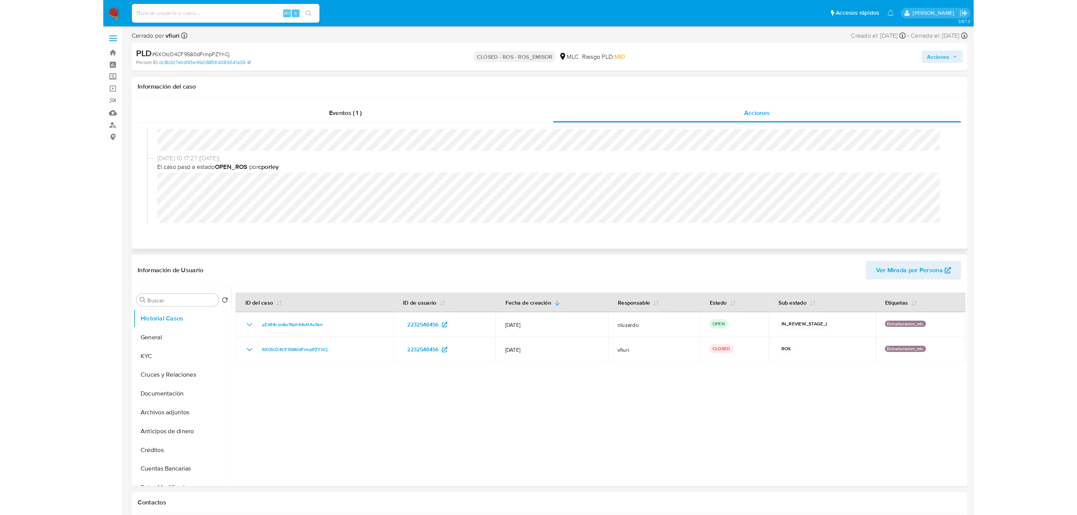
scroll to position [170, 0]
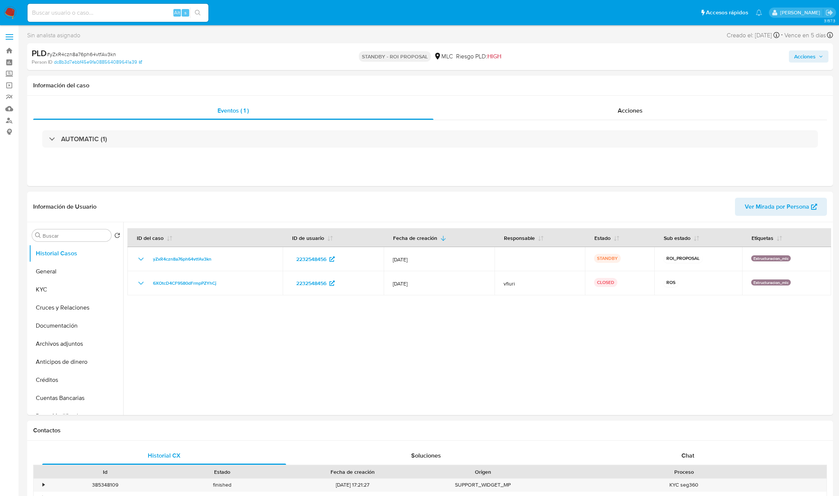
select select "10"
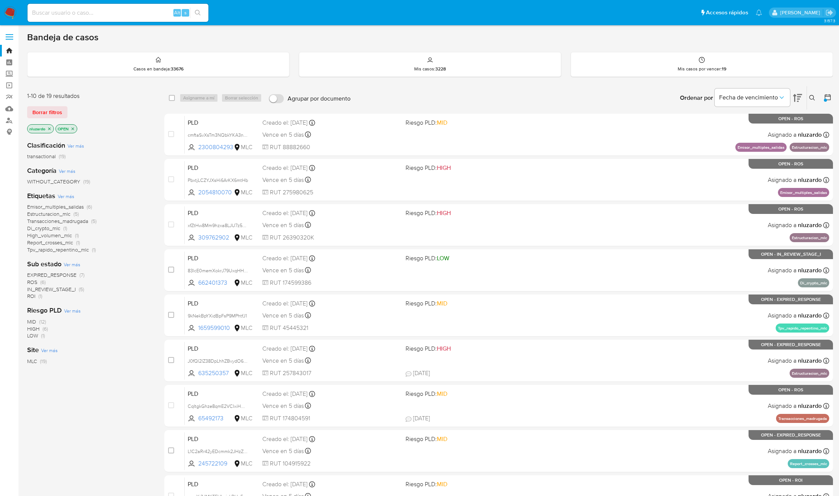
drag, startPoint x: 228, startPoint y: 286, endPoint x: 153, endPoint y: 323, distance: 84.0
click at [153, 323] on div "1-10 de 19 resultados Borrar filtros nluzardo OPEN Clasificación Ver más transa…" at bounding box center [430, 338] width 806 height 504
click at [33, 298] on span "ROI" at bounding box center [31, 296] width 8 height 8
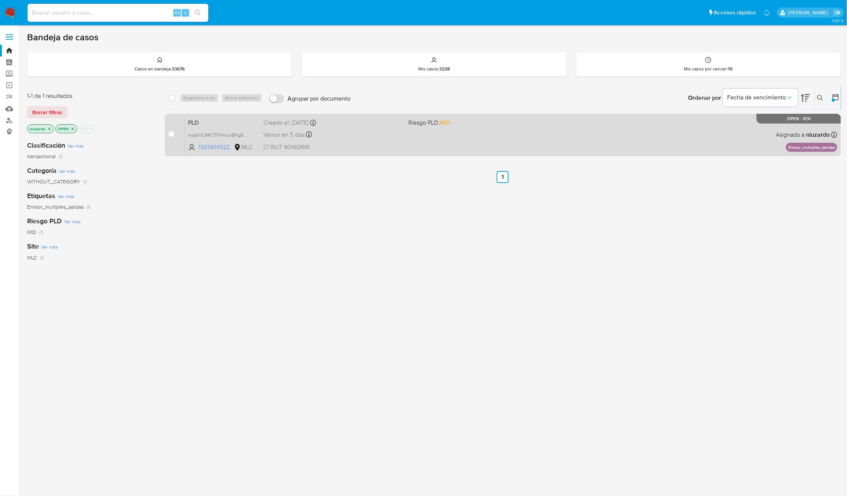
click at [403, 143] on div "PLD mqaYr3JMKTFHImizkBHg5HwL 1305614522 MLC Riesgo PLD: MID Creado el: [DATE] C…" at bounding box center [511, 135] width 652 height 38
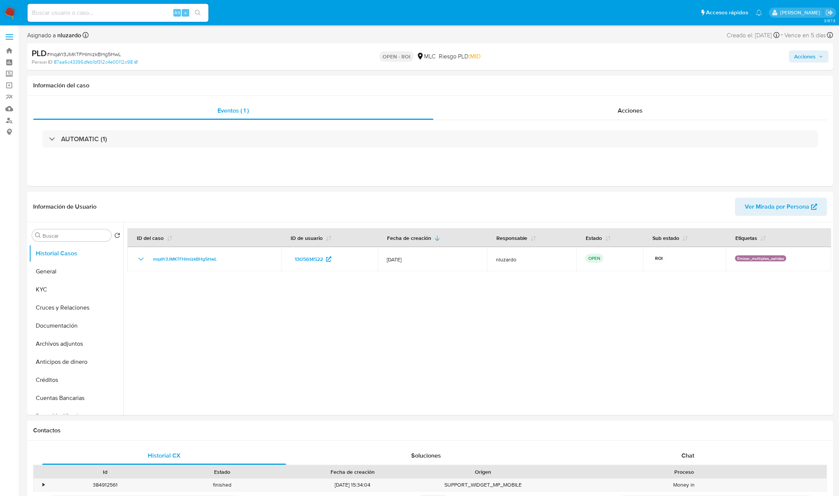
select select "10"
click at [621, 107] on span "Acciones" at bounding box center [630, 110] width 25 height 9
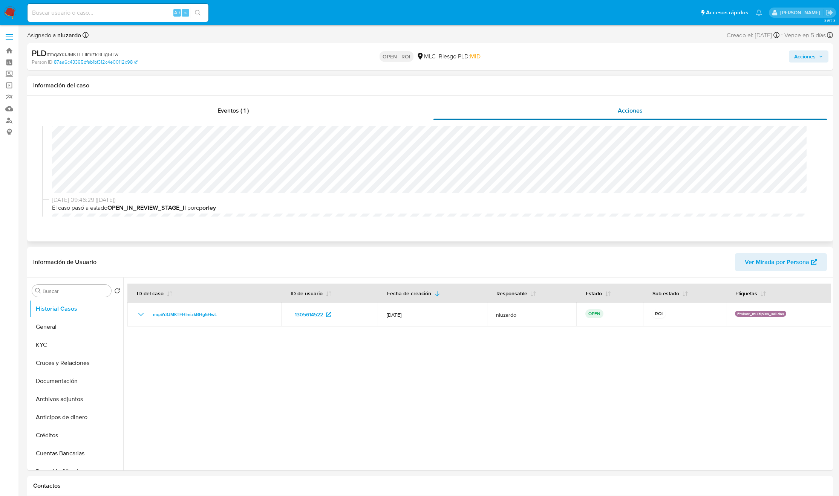
scroll to position [57, 0]
click at [179, 176] on span "[DATE] 09:46:29 ([DATE])" at bounding box center [433, 180] width 763 height 8
click at [796, 41] on div "Asignado a nluzardo Asignado el: [DATE] 12:10:39 Creado el: [DATE] Creado el: […" at bounding box center [430, 50] width 806 height 40
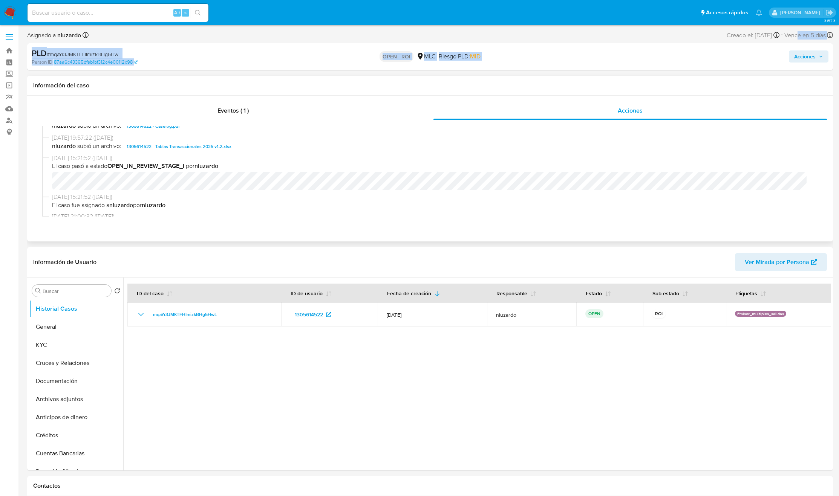
scroll to position [226, 0]
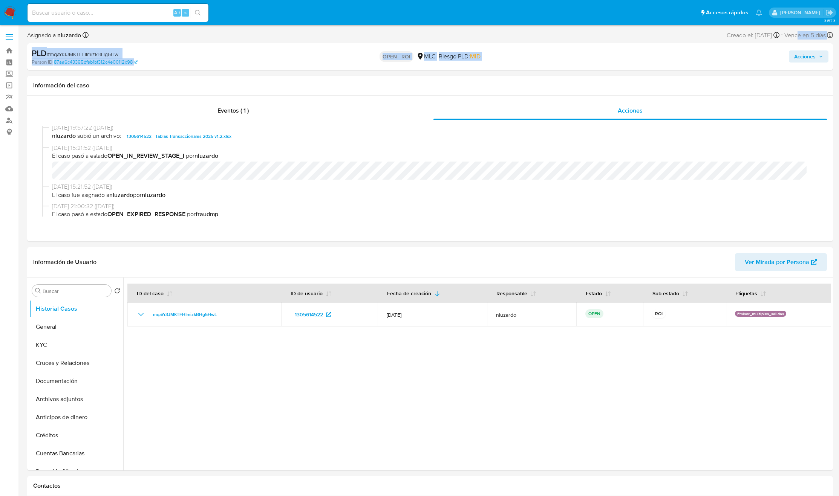
click at [807, 55] on span "Acciones" at bounding box center [804, 57] width 21 height 12
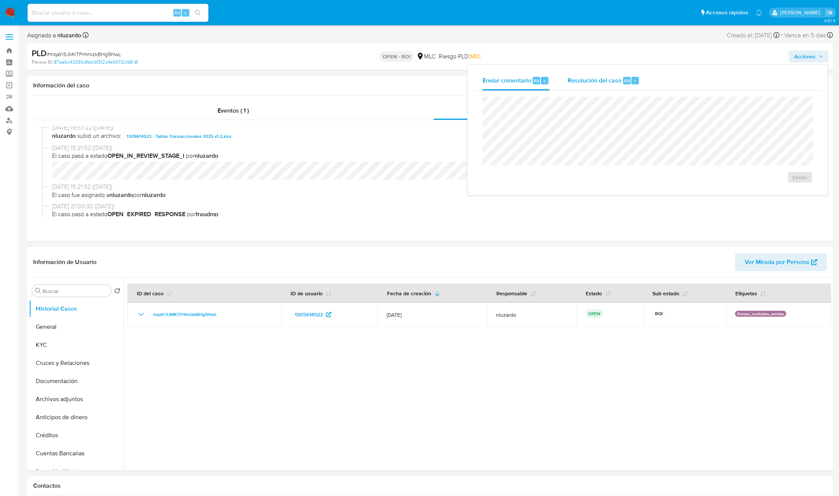
click at [601, 83] on span "Resolución del caso" at bounding box center [595, 80] width 54 height 9
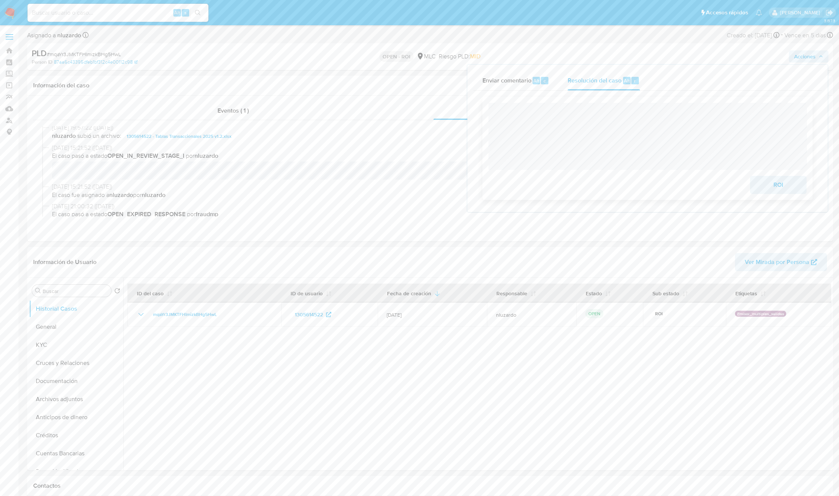
click at [772, 185] on span "ROI" at bounding box center [778, 185] width 37 height 17
